Goal: Find specific fact: Find specific page/section

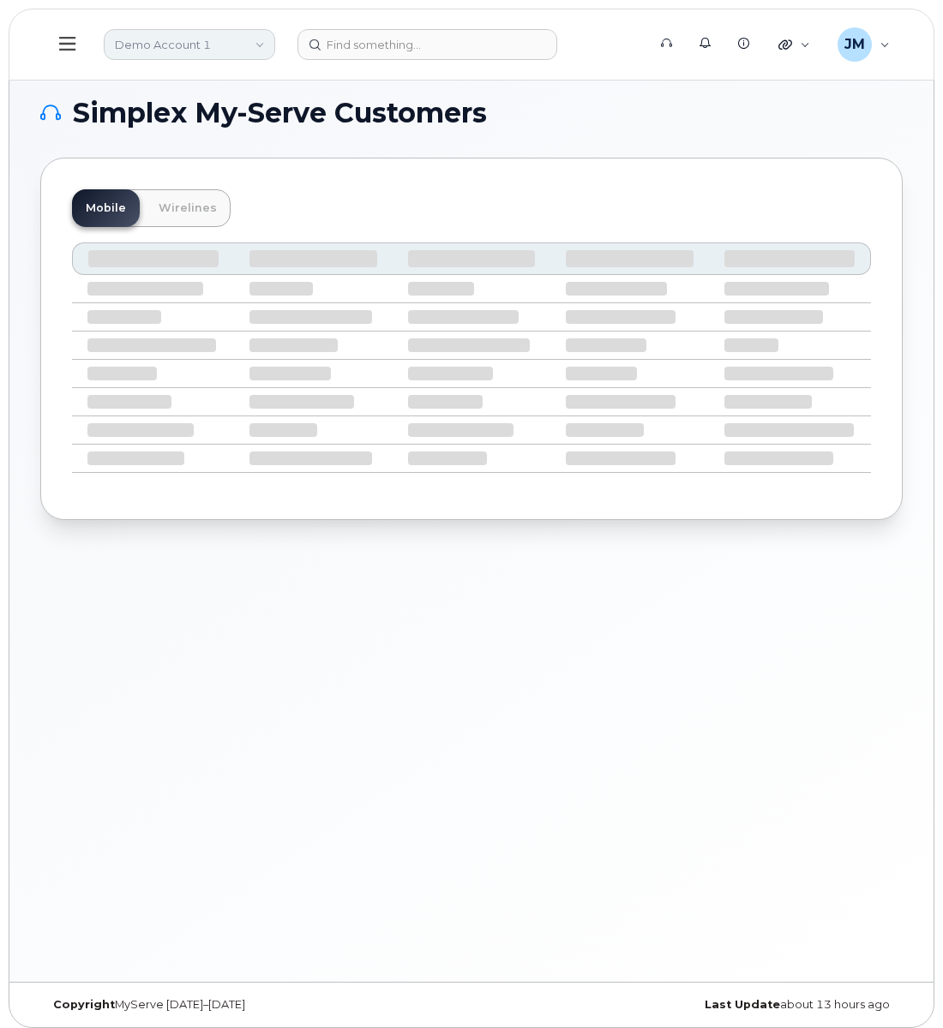
click at [171, 36] on link "Demo Account 1" at bounding box center [189, 44] width 171 height 31
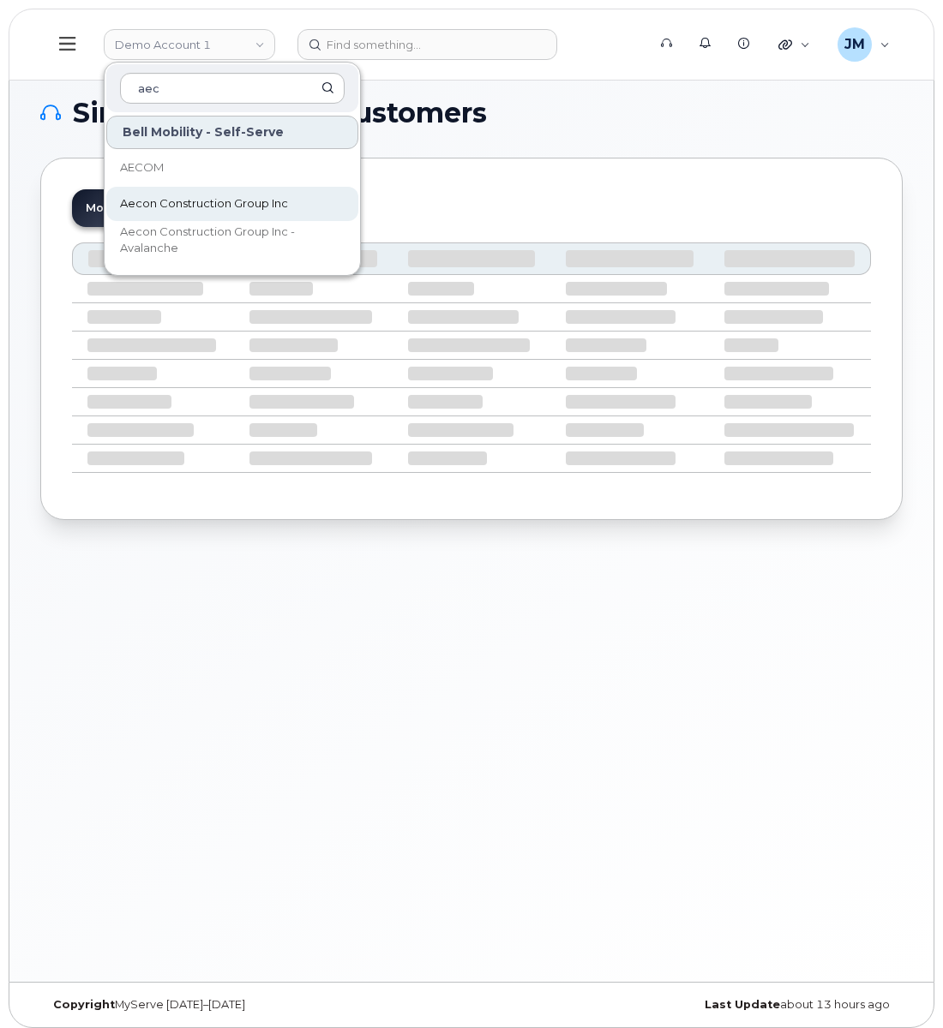
type input "aec"
click at [189, 203] on span "Aecon Construction Group Inc" at bounding box center [204, 203] width 168 height 17
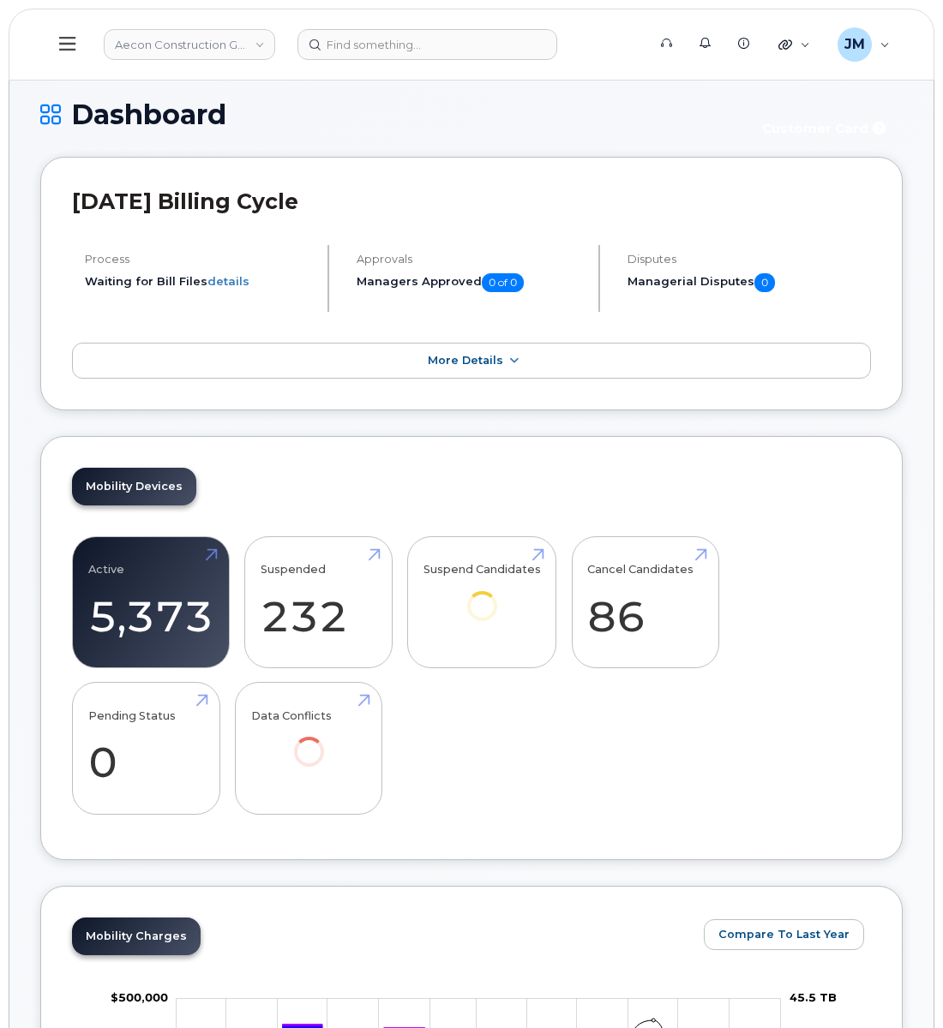
click at [65, 39] on icon at bounding box center [67, 44] width 16 height 14
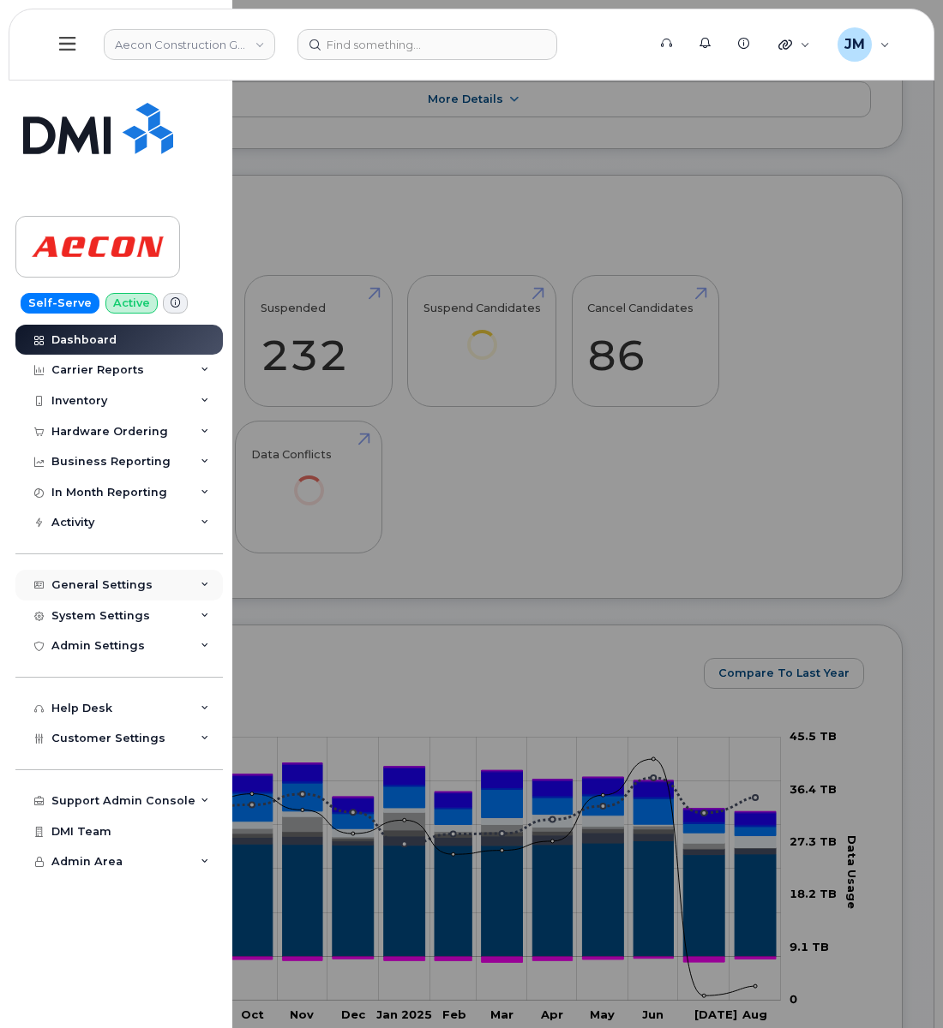
scroll to position [1028, 0]
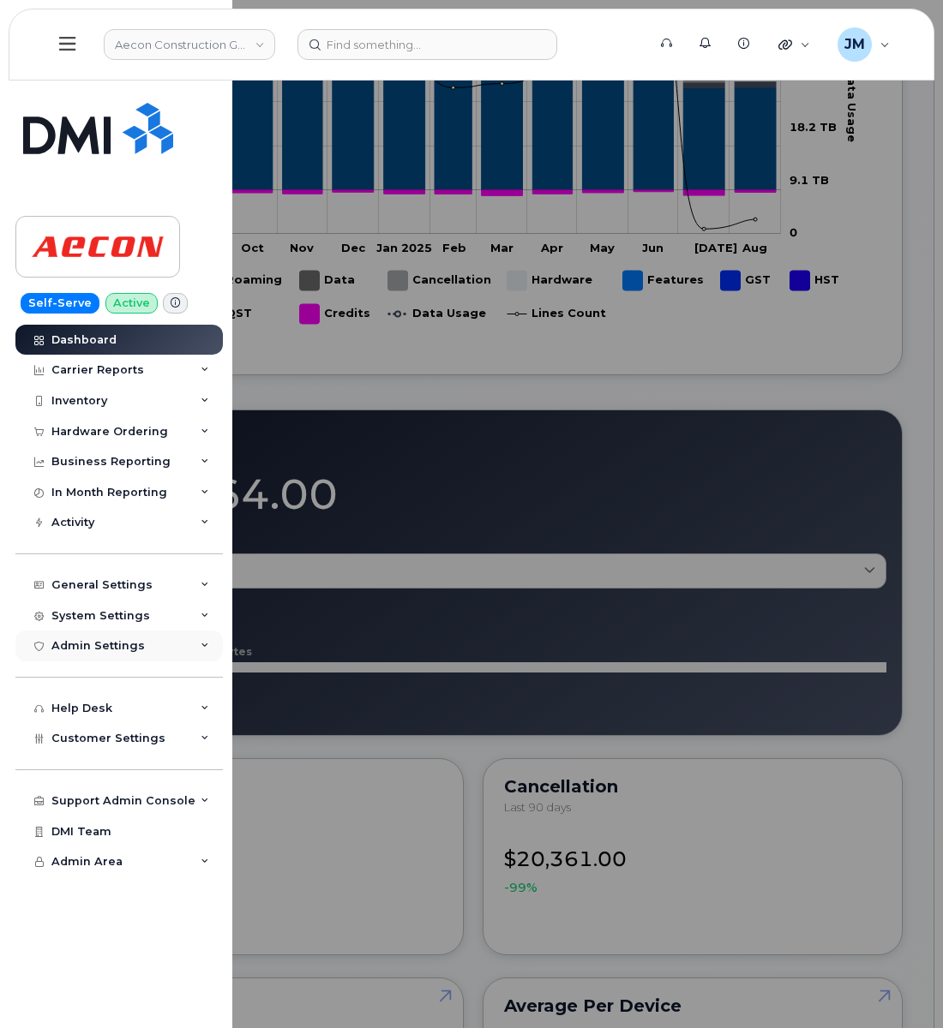
click at [145, 645] on div "Admin Settings" at bounding box center [118, 646] width 207 height 31
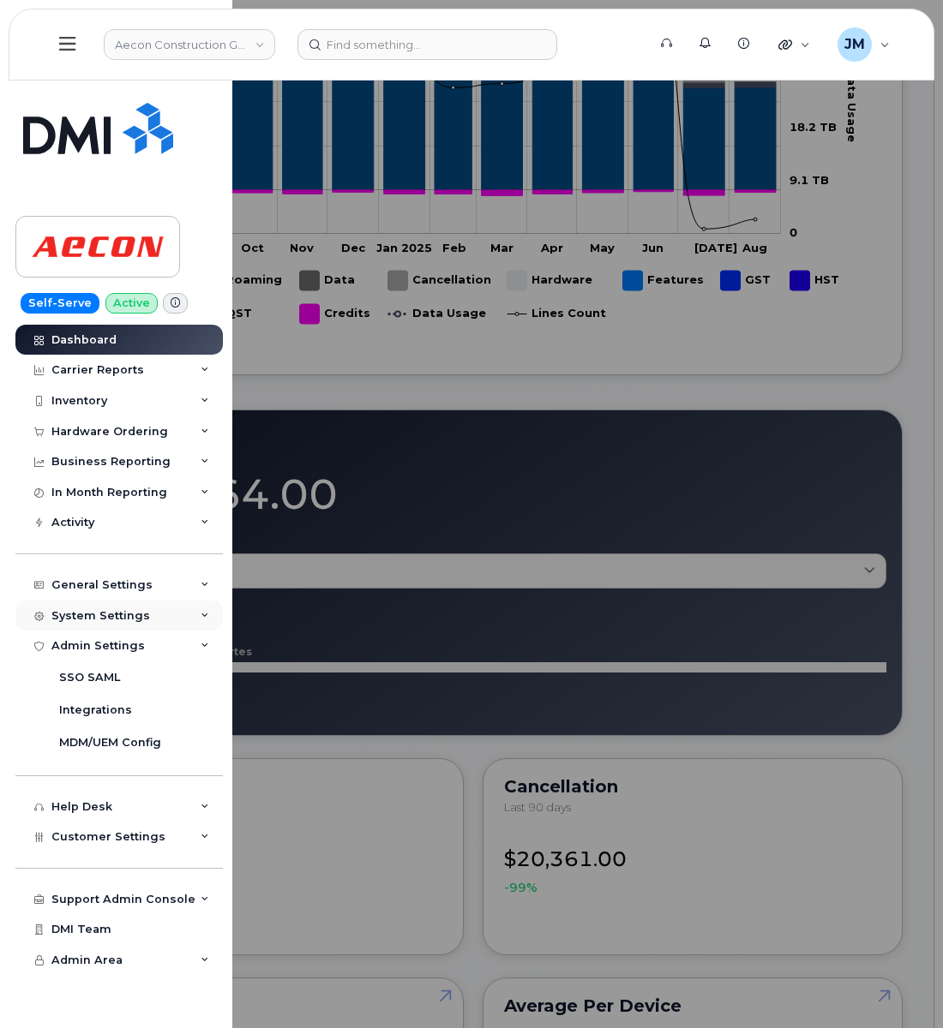
click at [137, 615] on div "System Settings" at bounding box center [100, 616] width 99 height 14
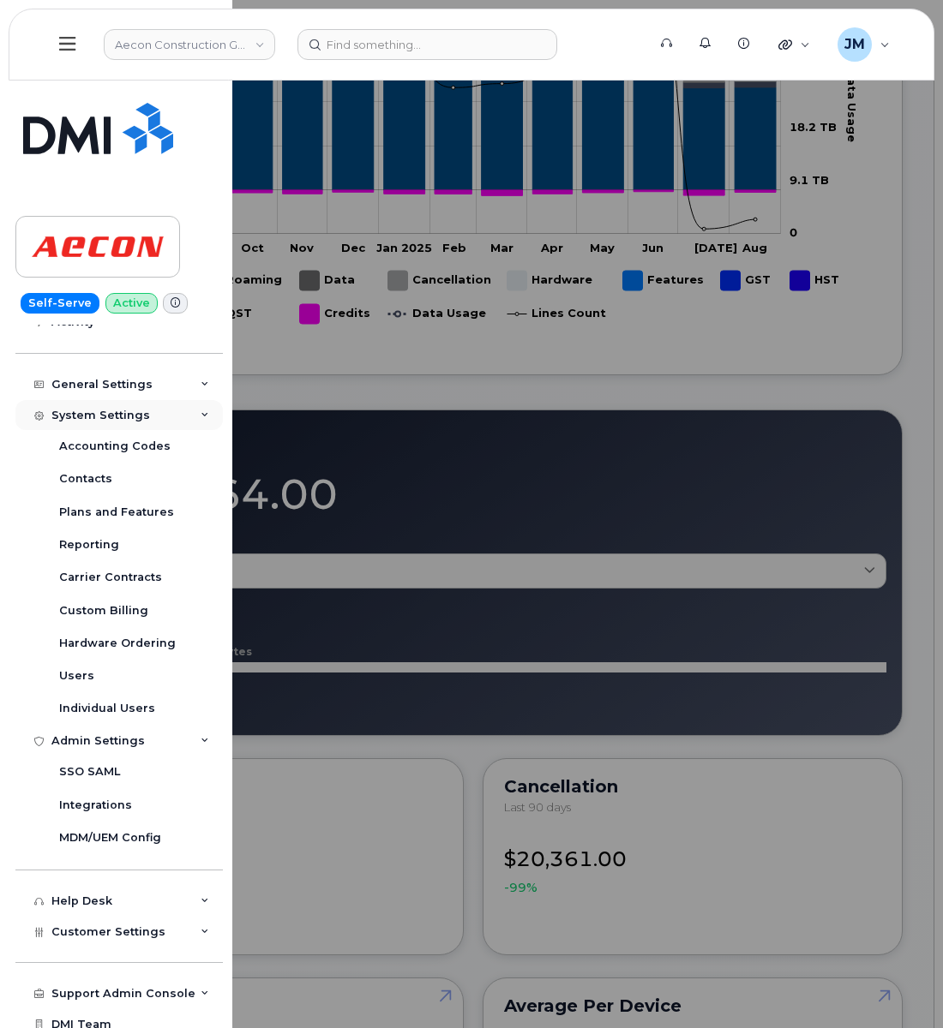
scroll to position [228, 0]
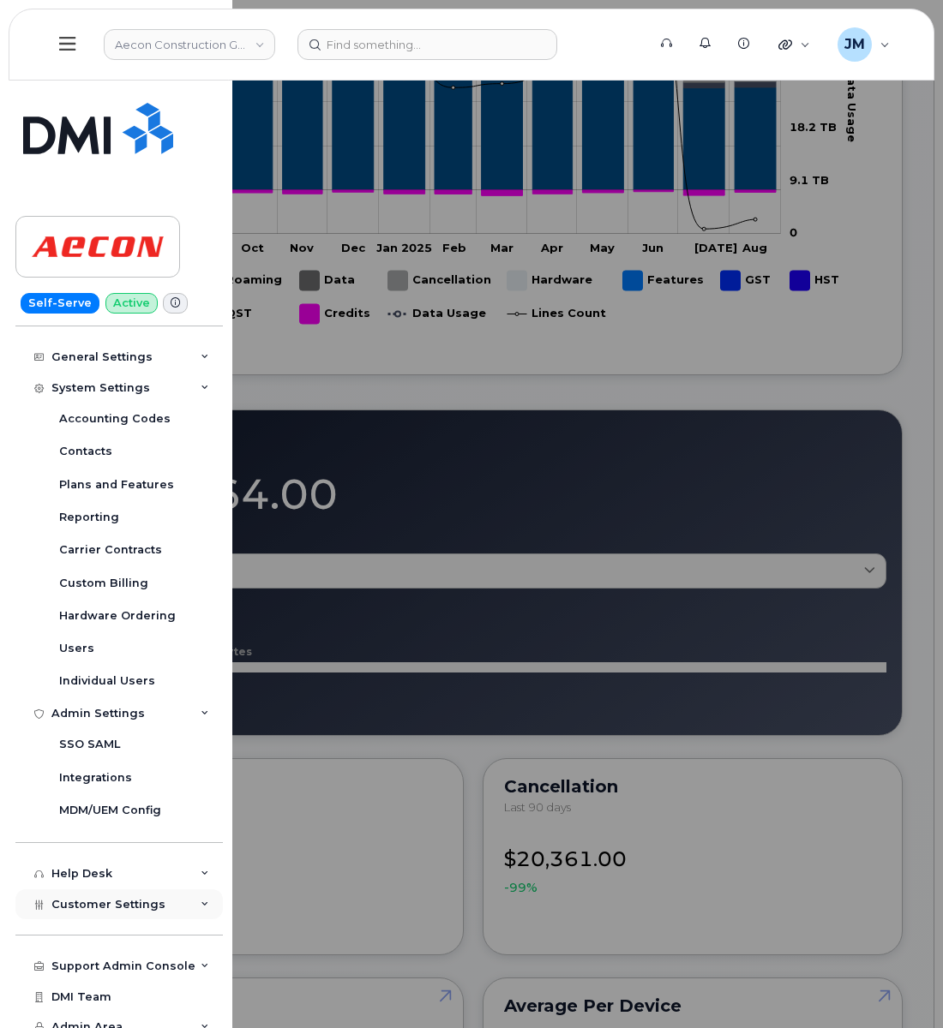
click at [145, 902] on span "Customer Settings" at bounding box center [108, 904] width 114 height 13
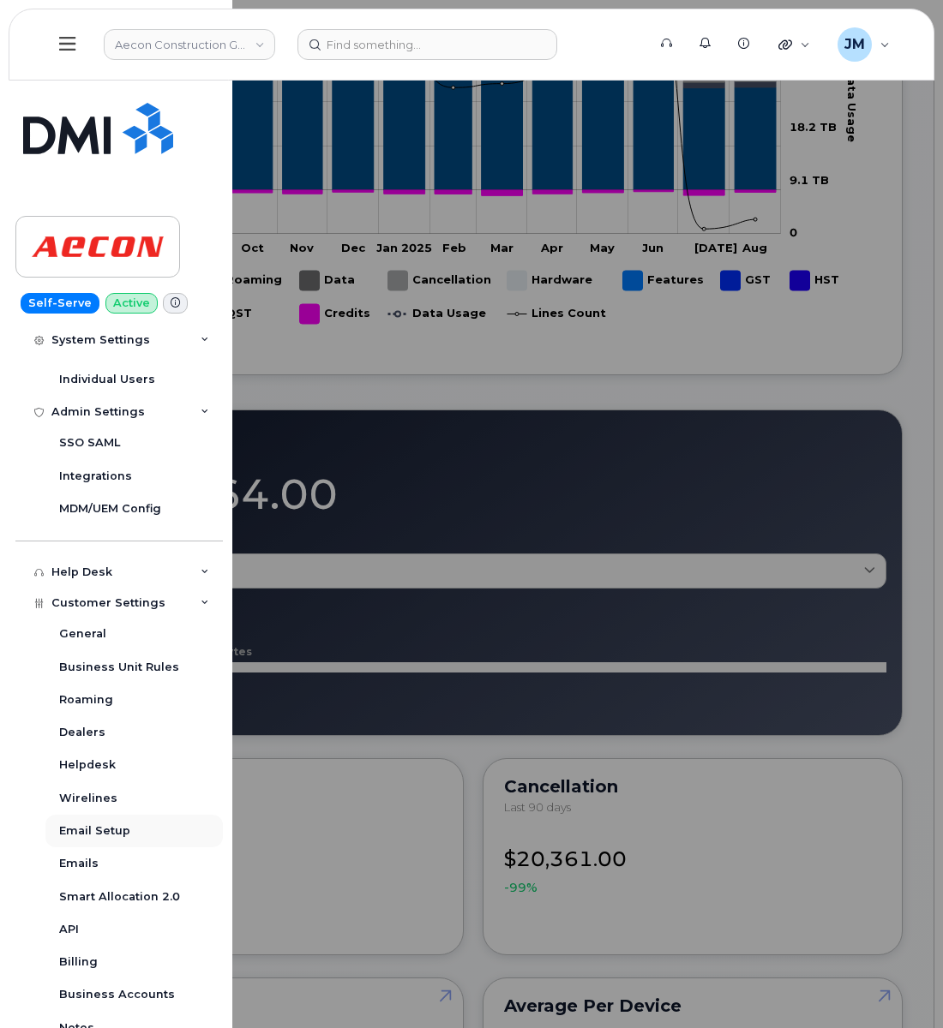
scroll to position [571, 0]
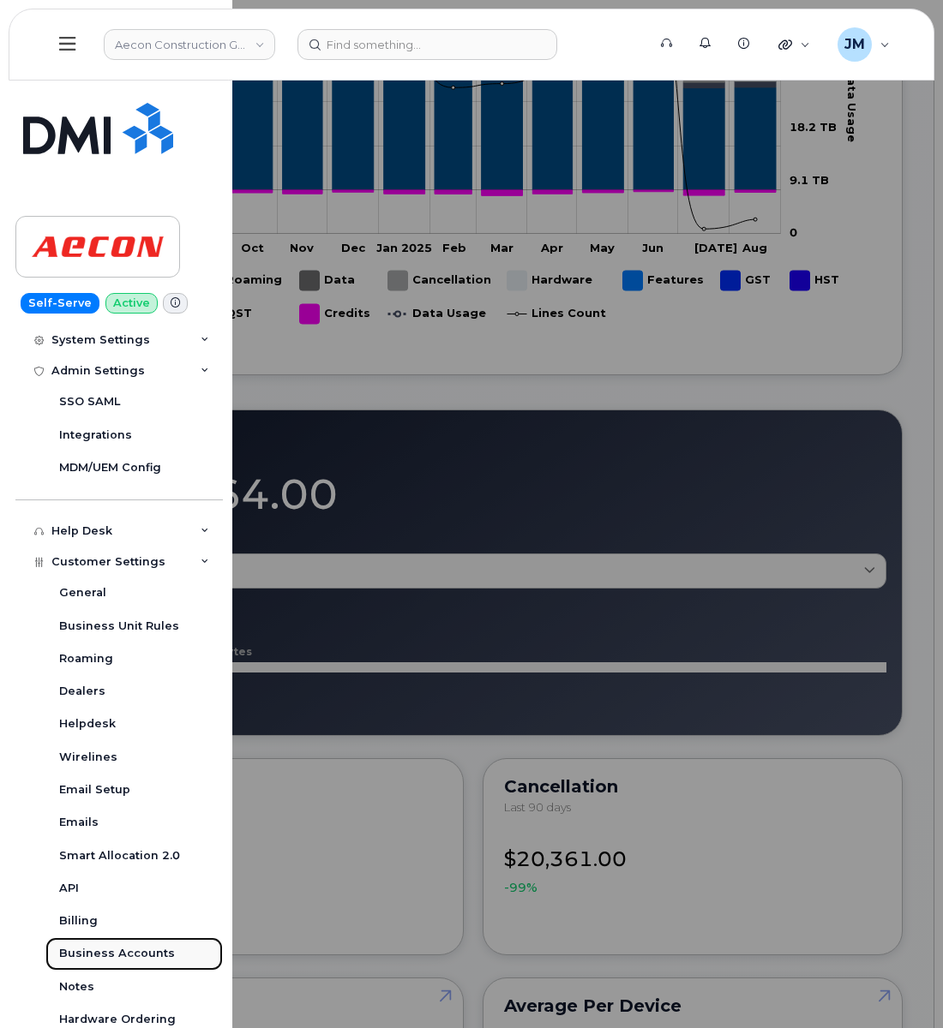
click at [110, 943] on link "Business Accounts" at bounding box center [133, 953] width 177 height 33
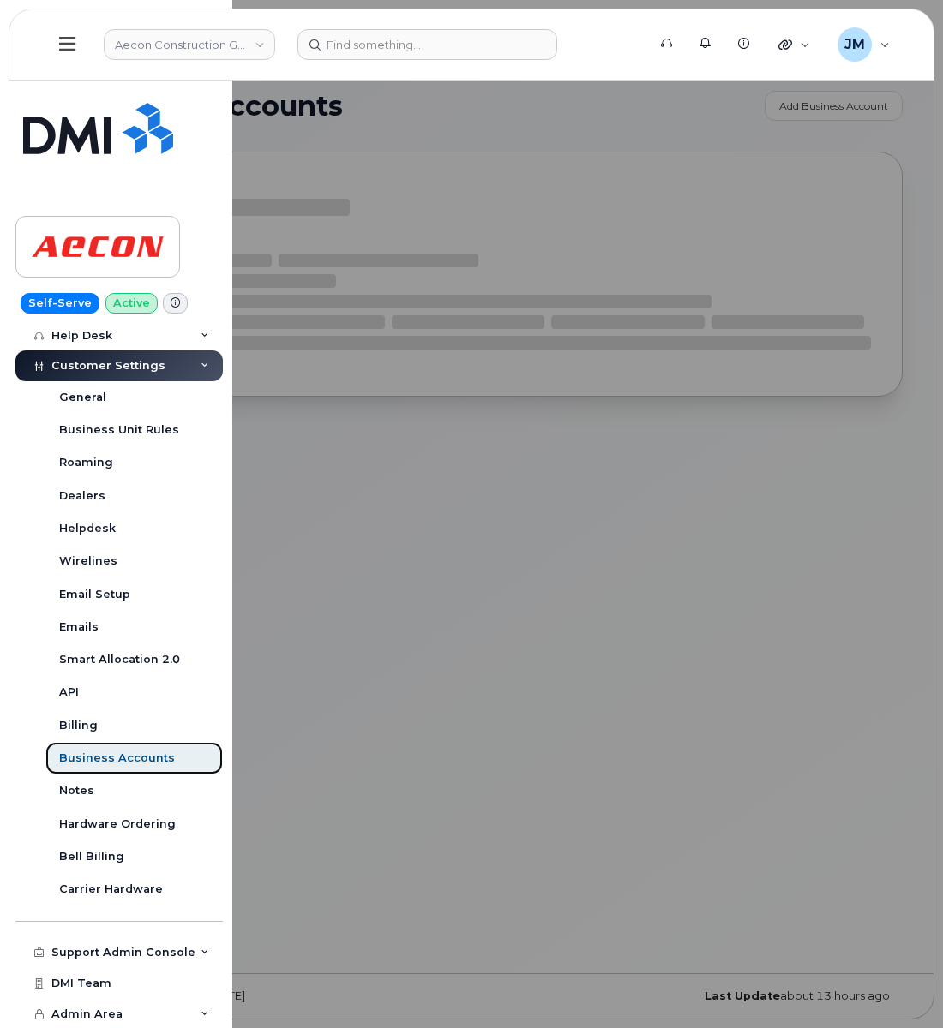
scroll to position [372, 0]
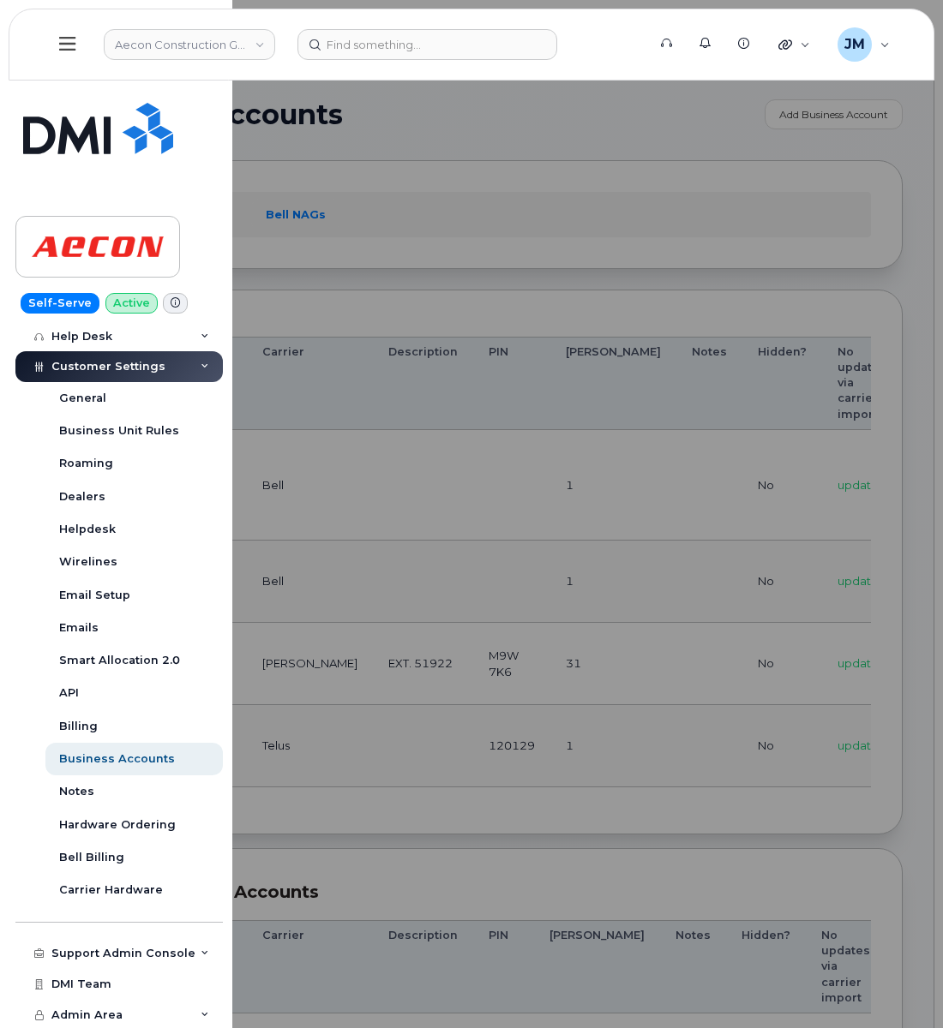
click at [447, 364] on div at bounding box center [471, 514] width 943 height 1028
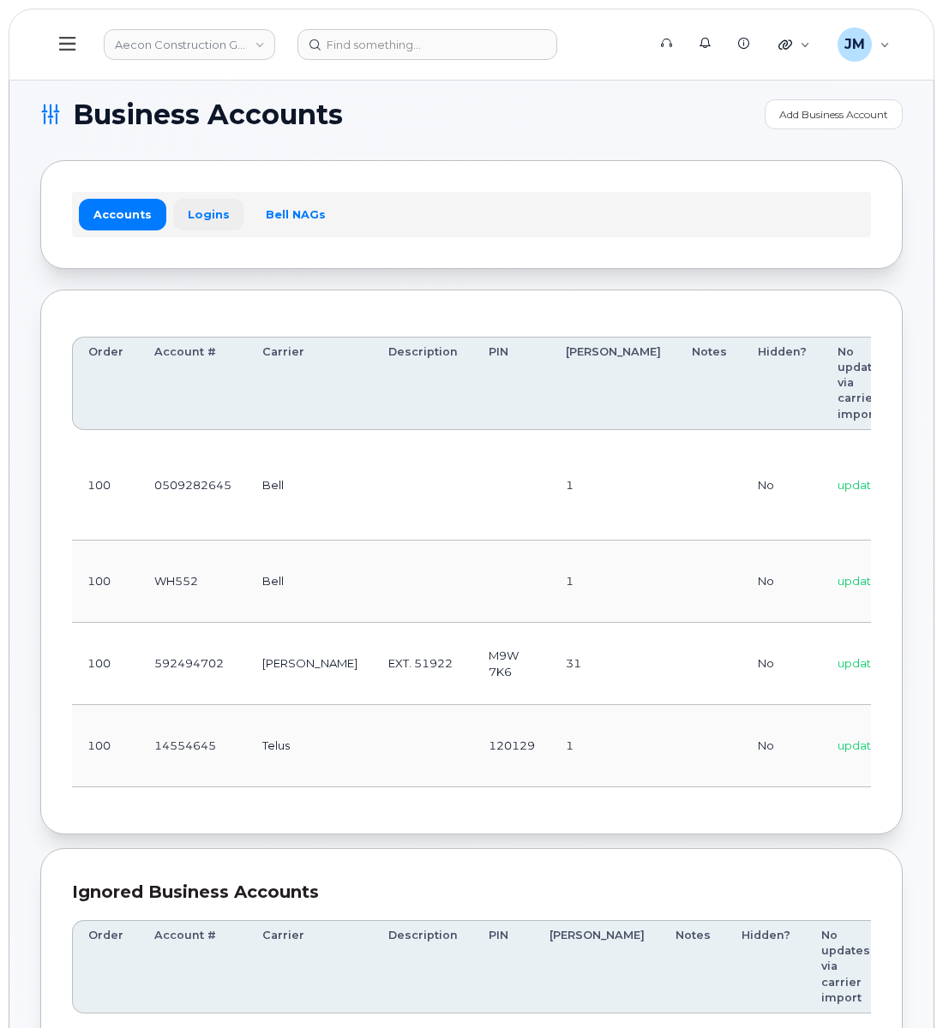
click at [200, 213] on link "Logins" at bounding box center [208, 214] width 71 height 31
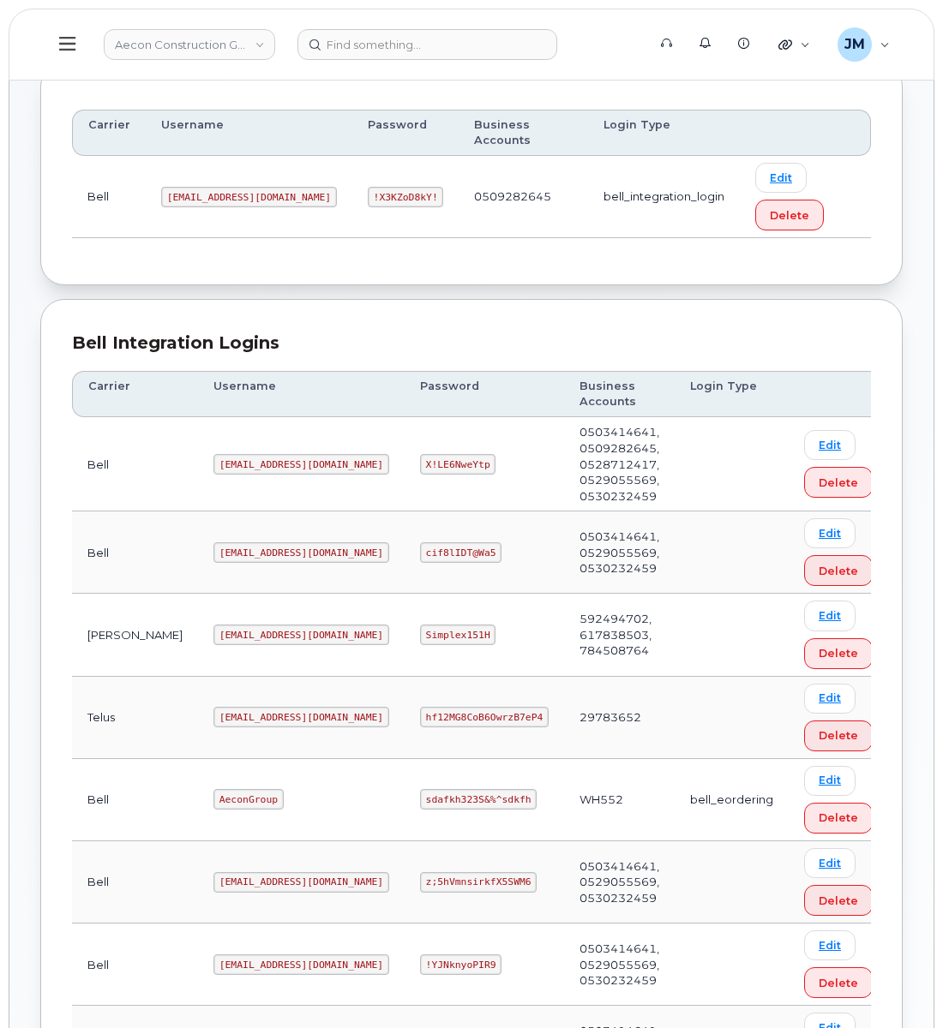
scroll to position [228, 0]
click at [241, 706] on code "[EMAIL_ADDRESS][DOMAIN_NAME]" at bounding box center [301, 716] width 176 height 21
copy code "[EMAIL_ADDRESS][DOMAIN_NAME]"
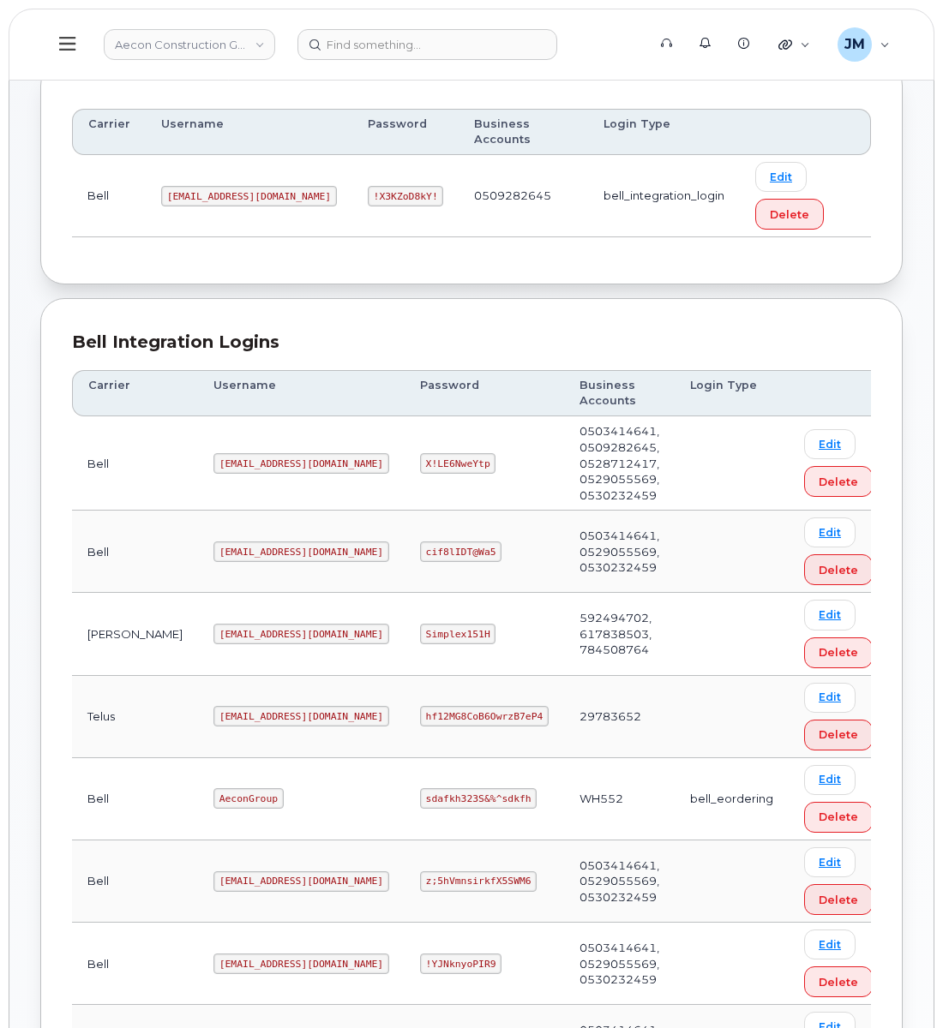
click at [440, 706] on code "hf12MG8CoB6OwrzB7eP4" at bounding box center [484, 716] width 129 height 21
click at [442, 706] on code "hf12MG8CoB6OwrzB7eP4" at bounding box center [484, 716] width 129 height 21
copy code "hf12MG8CoB6OwrzB7eP4"
